Goal: Task Accomplishment & Management: Manage account settings

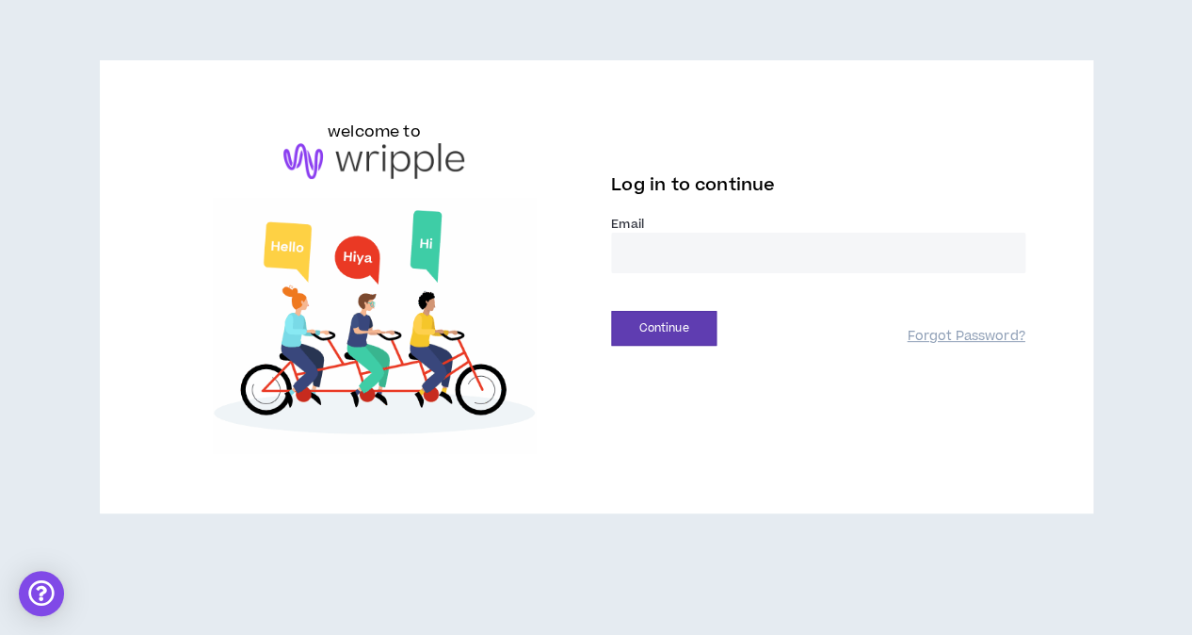
click at [683, 276] on div "Email *" at bounding box center [818, 252] width 414 height 72
click at [677, 255] on input "email" at bounding box center [818, 253] width 414 height 40
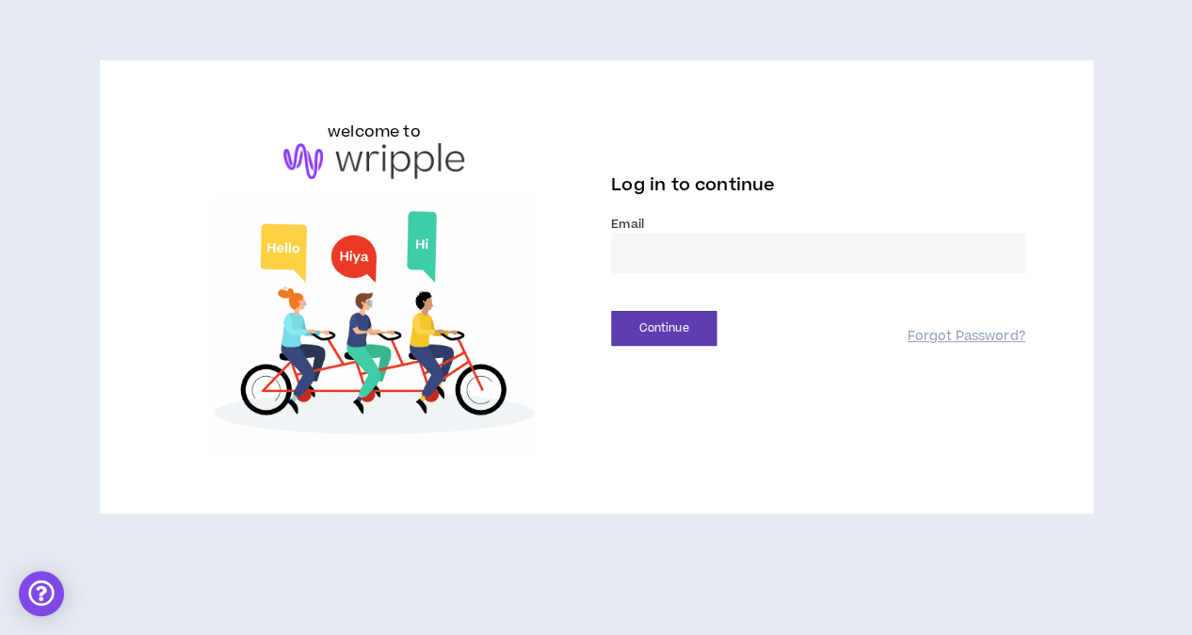
click at [677, 255] on input "email" at bounding box center [818, 253] width 414 height 40
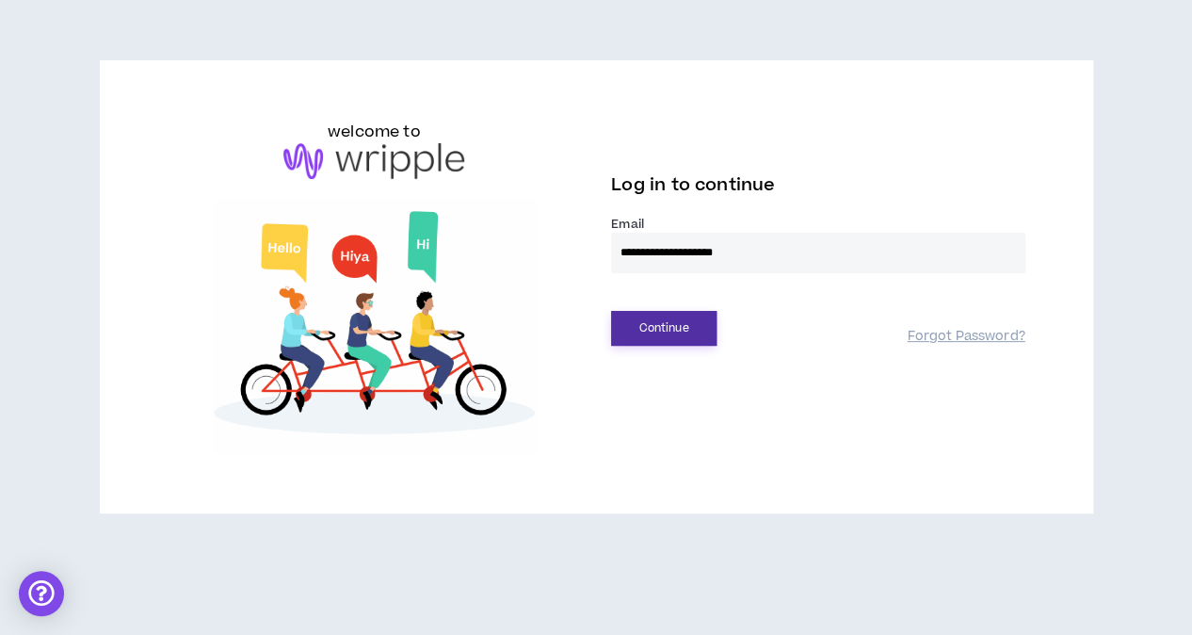
type input "**********"
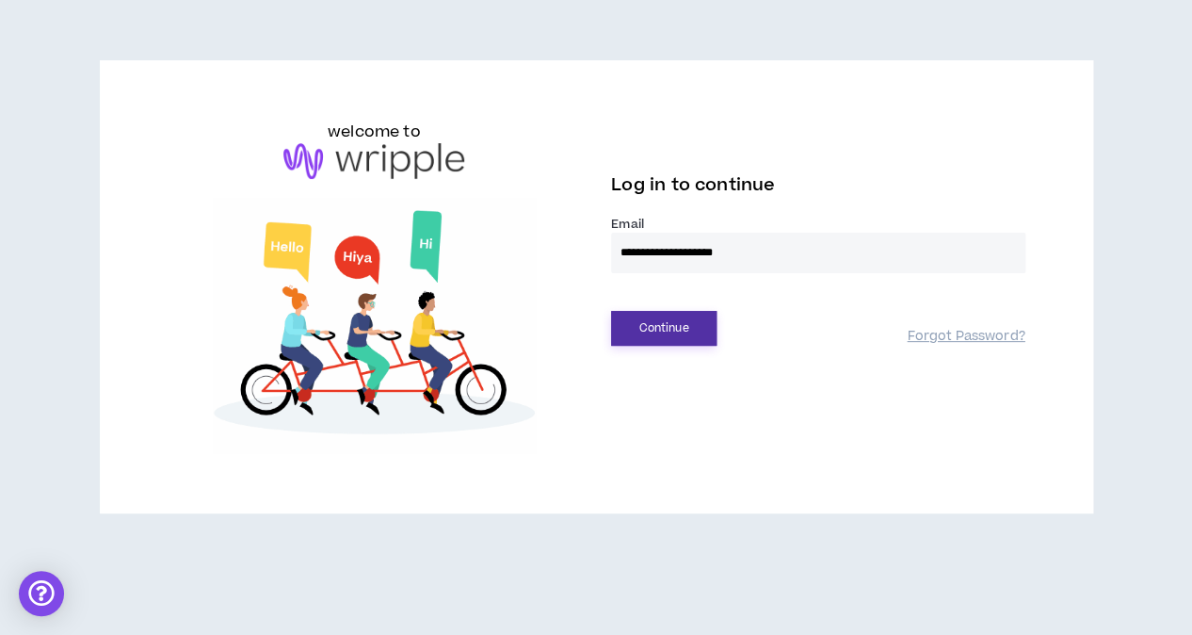
click at [671, 318] on button "Continue" at bounding box center [663, 328] width 105 height 35
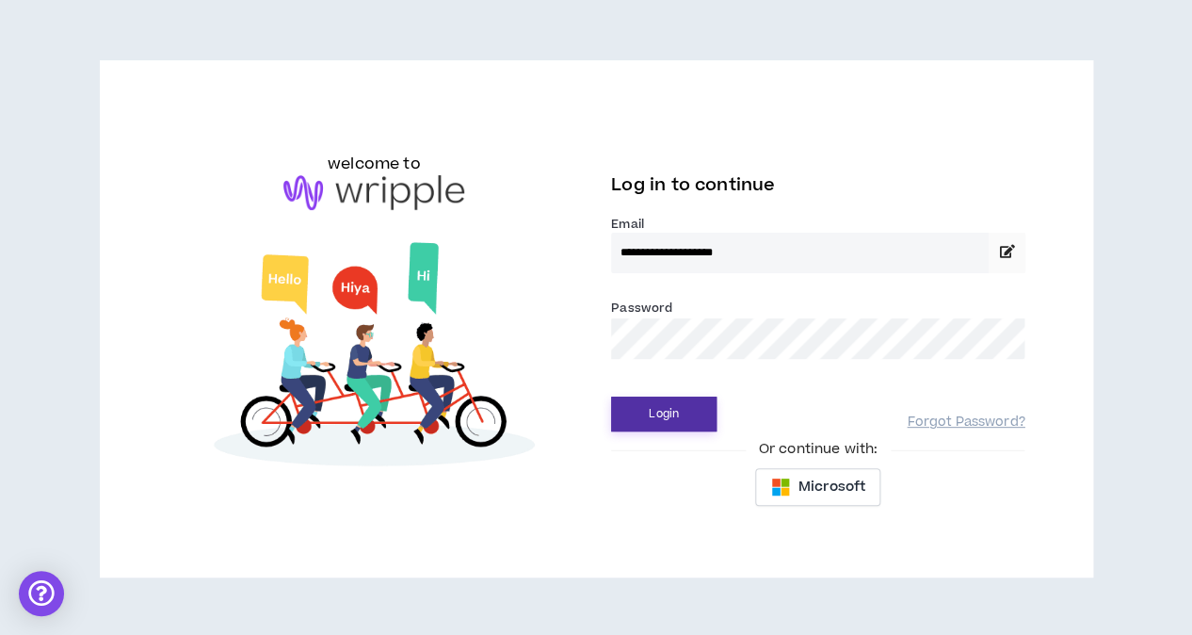
click at [643, 414] on button "Login" at bounding box center [663, 413] width 105 height 35
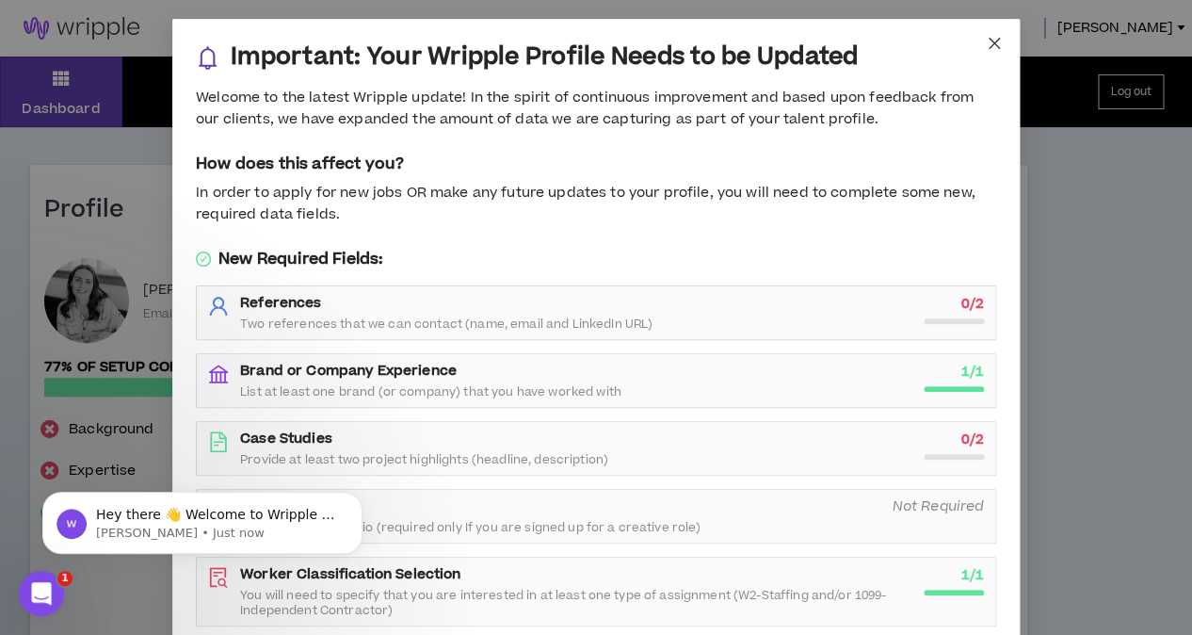
click at [991, 40] on icon "close" at bounding box center [994, 43] width 11 height 11
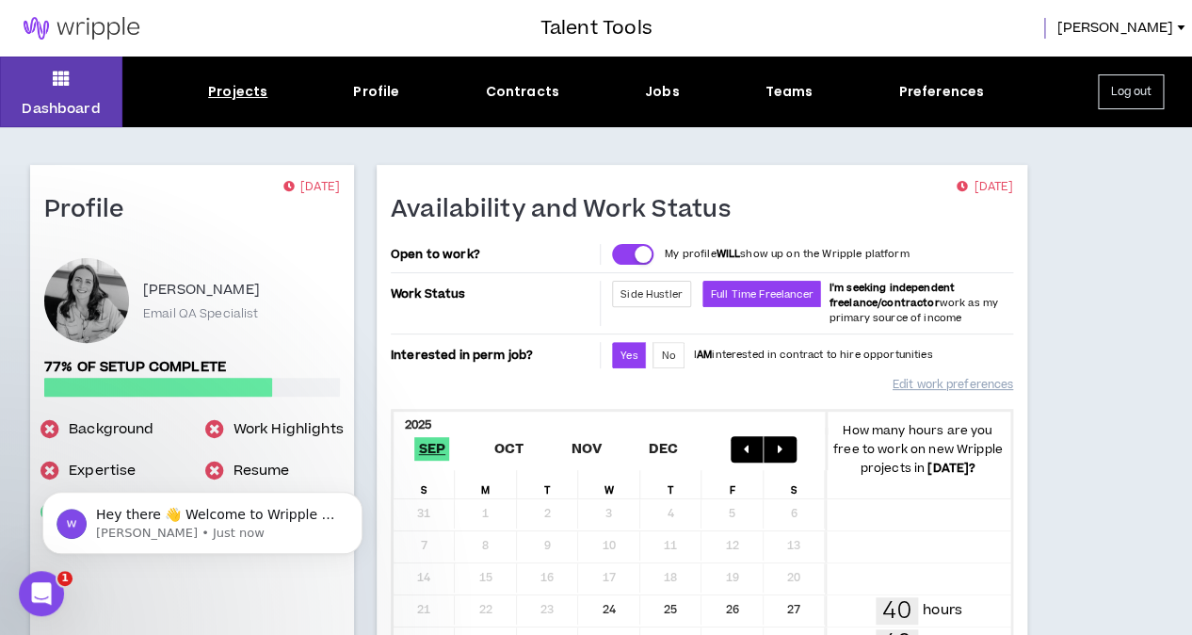
click at [237, 95] on div "Projects" at bounding box center [237, 92] width 59 height 20
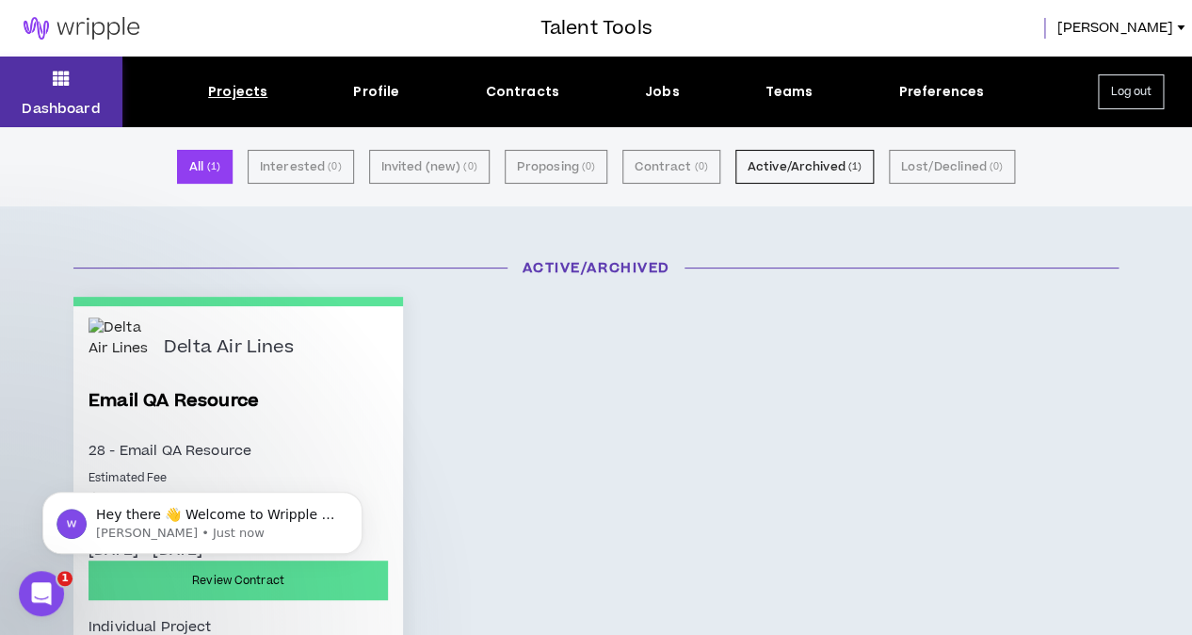
click at [51, 78] on button "Dashboard" at bounding box center [61, 91] width 122 height 71
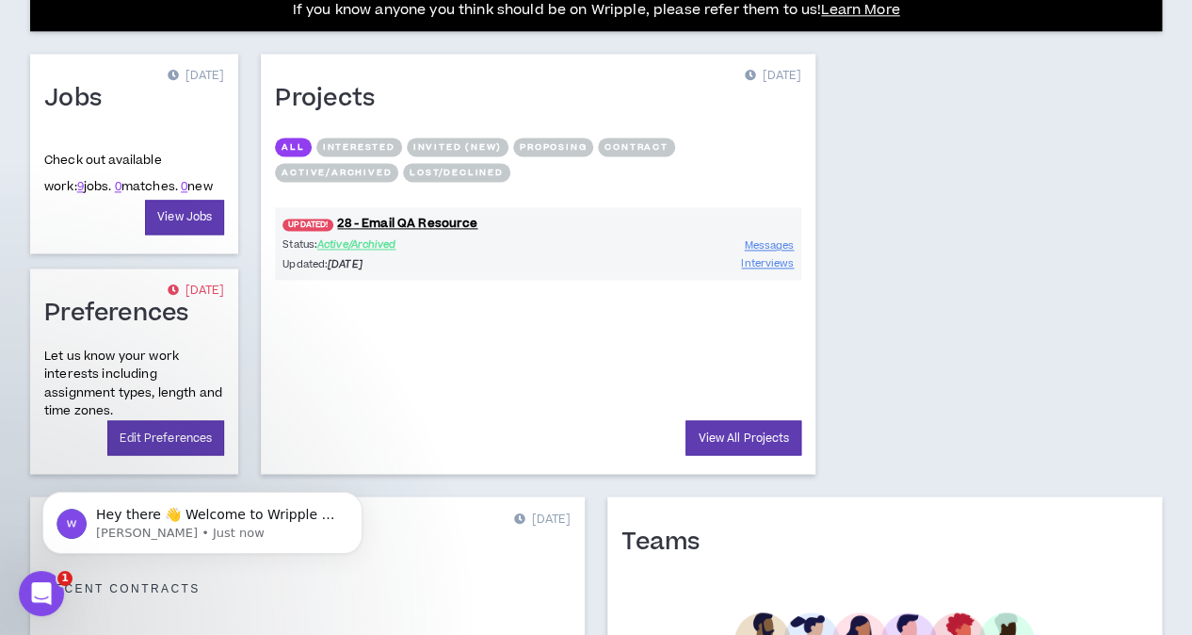
scroll to position [753, 0]
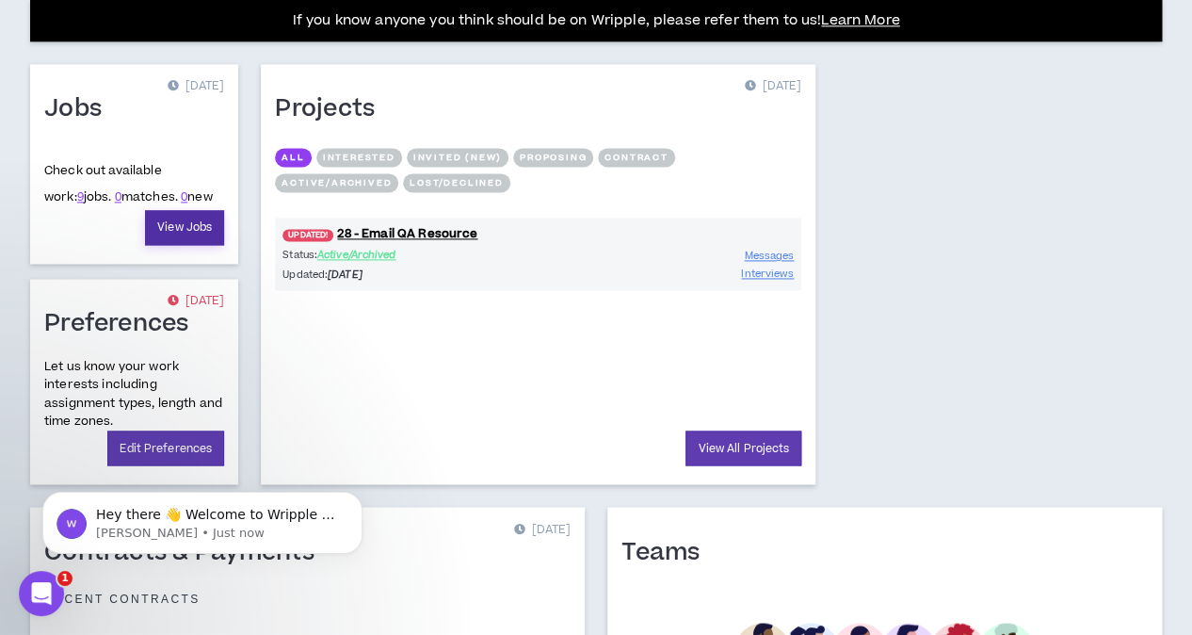
click at [163, 228] on link "View Jobs" at bounding box center [184, 227] width 79 height 35
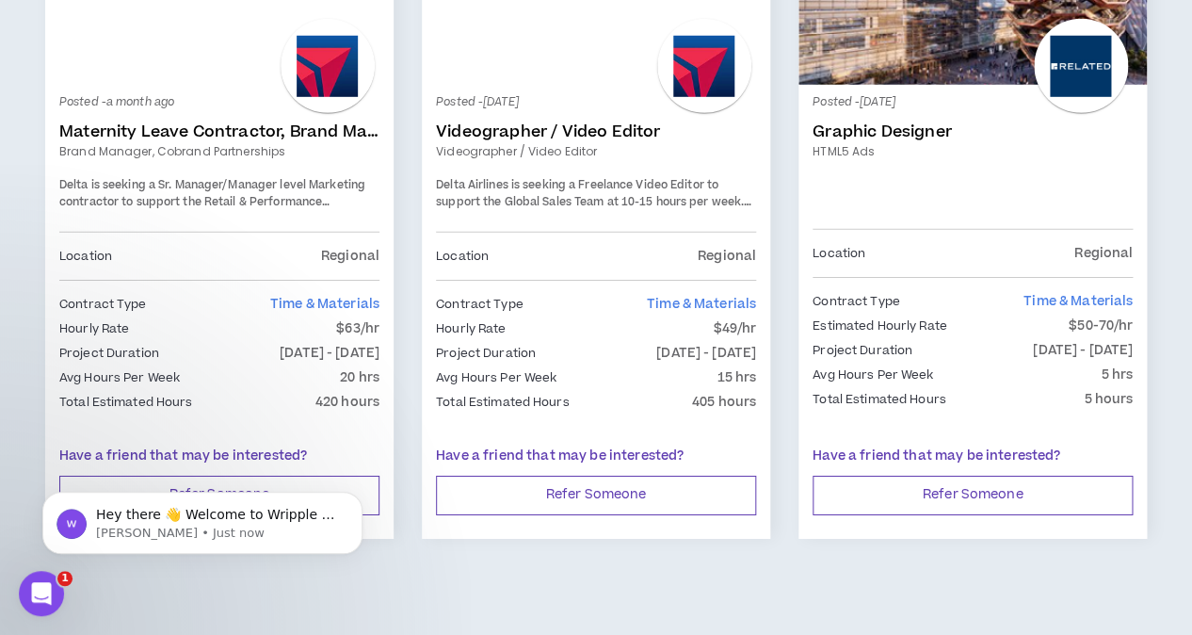
scroll to position [1817, 0]
